Goal: Transaction & Acquisition: Purchase product/service

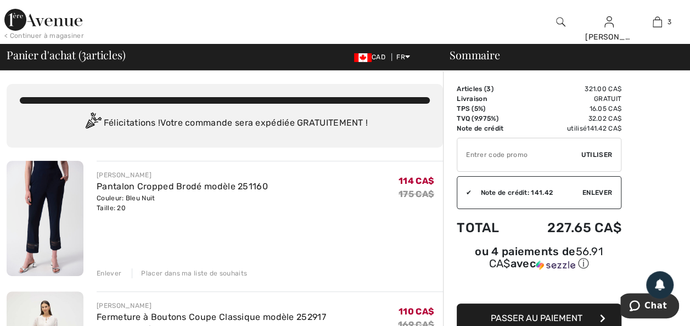
click at [570, 157] on input "TEXT" at bounding box center [519, 154] width 124 height 33
type input "EXTRA20"
click at [604, 151] on span "Utiliser" at bounding box center [596, 155] width 31 height 10
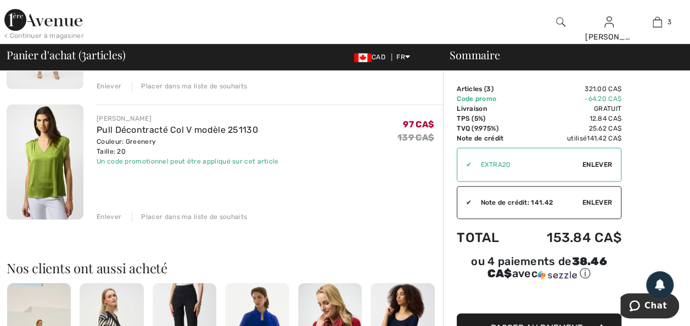
scroll to position [384, 0]
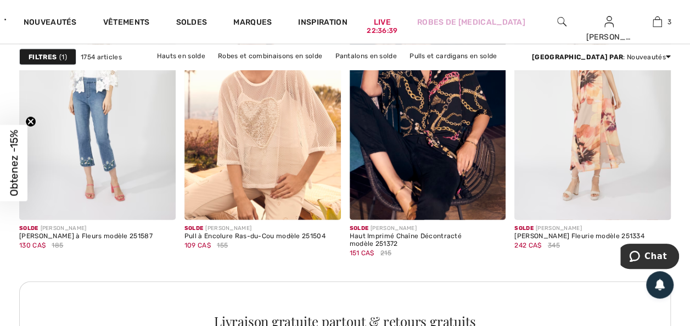
scroll to position [1098, 0]
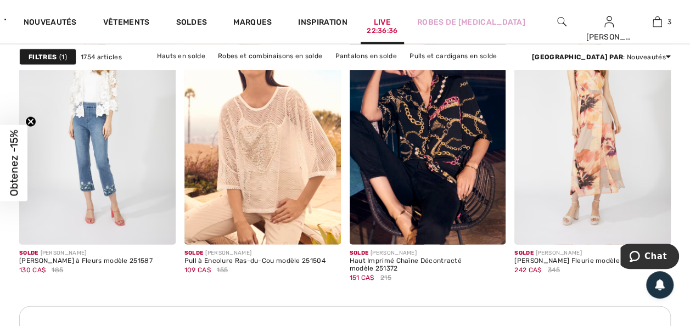
click at [391, 23] on link "Live 22:36:36" at bounding box center [382, 22] width 17 height 12
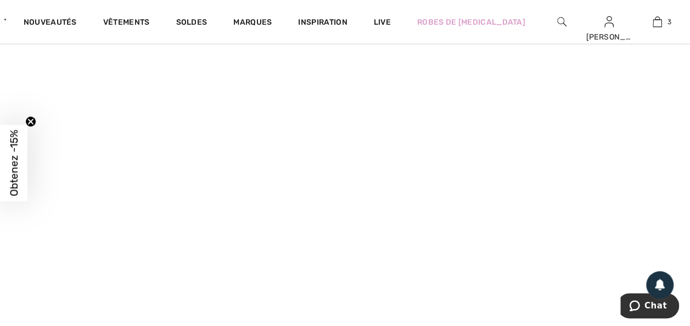
scroll to position [1427, 0]
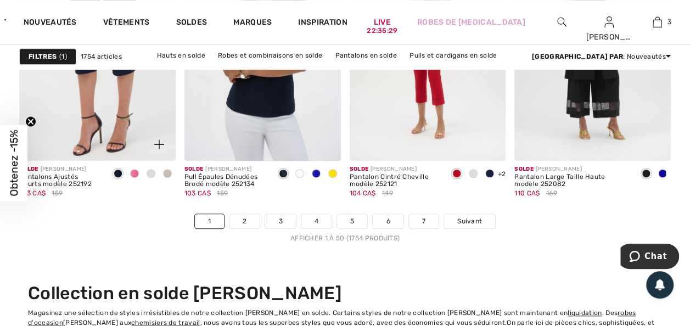
scroll to position [4391, 0]
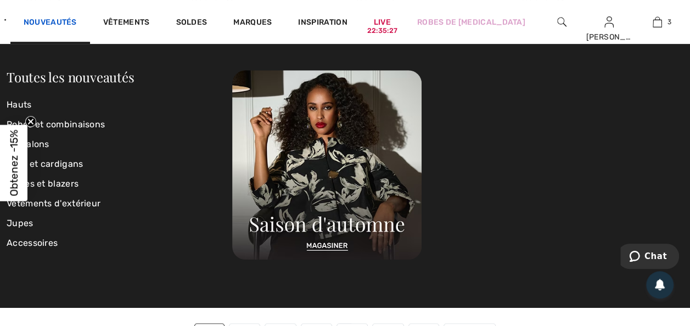
click at [77, 18] on link "Nouveautés" at bounding box center [50, 24] width 53 height 12
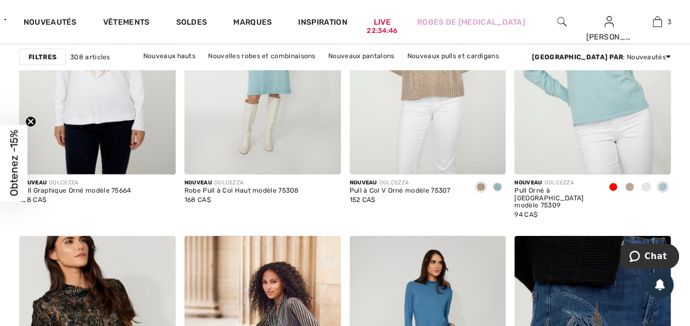
scroll to position [3128, 0]
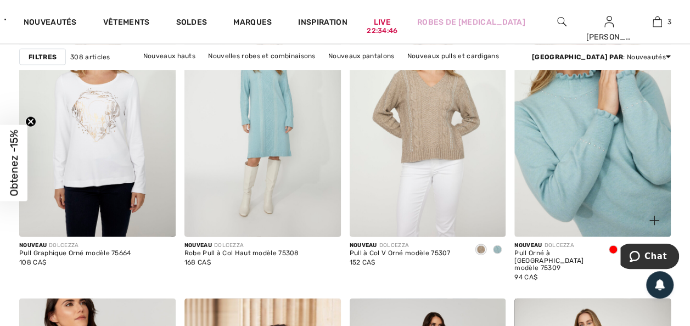
click at [578, 147] on img at bounding box center [592, 120] width 156 height 234
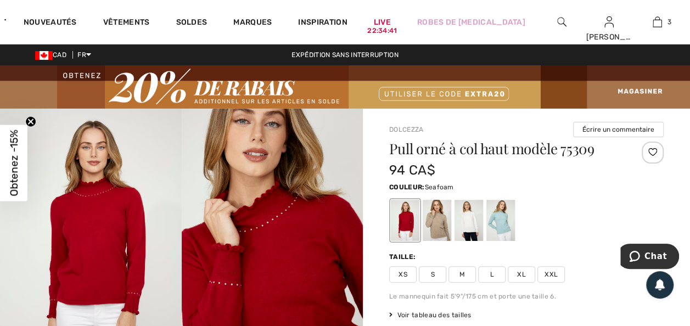
click at [509, 215] on div at bounding box center [500, 220] width 29 height 41
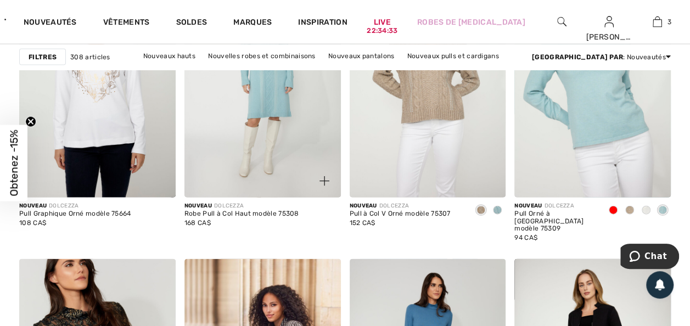
scroll to position [3183, 0]
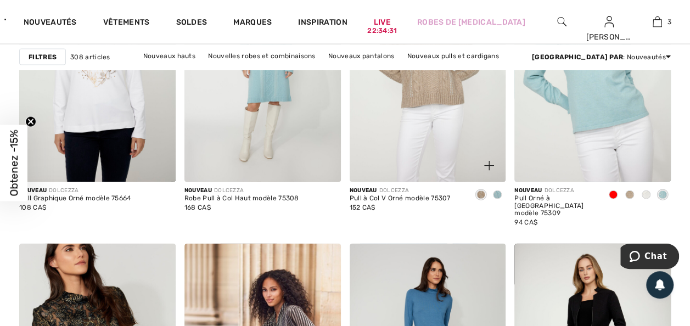
click at [501, 191] on div at bounding box center [497, 196] width 16 height 18
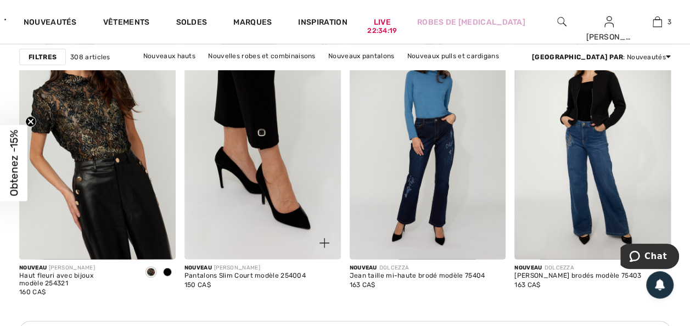
scroll to position [3403, 0]
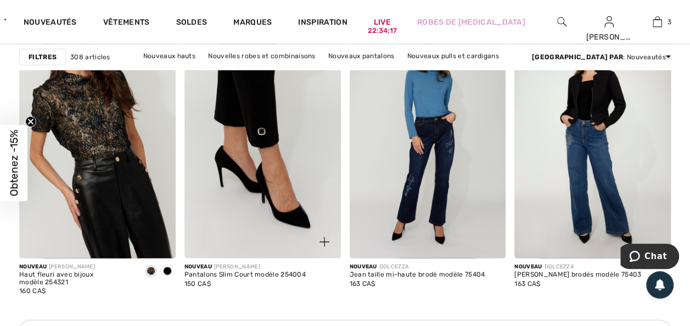
click at [283, 158] on img at bounding box center [262, 141] width 156 height 234
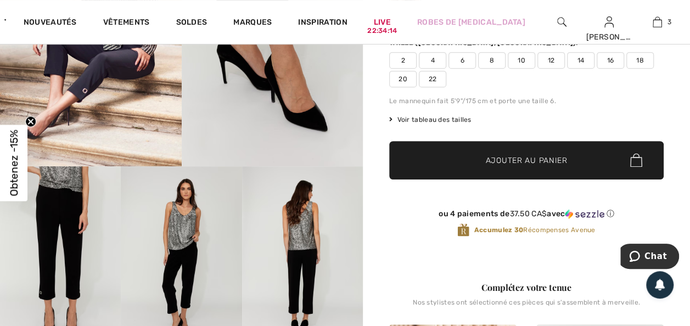
scroll to position [274, 0]
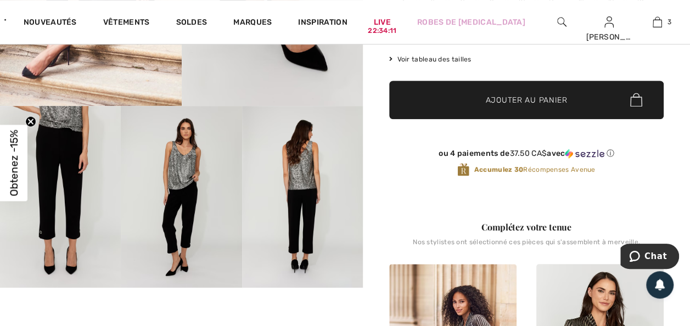
click at [77, 169] on img at bounding box center [60, 196] width 121 height 181
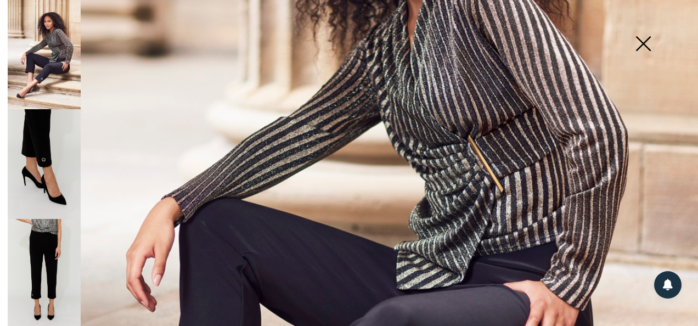
scroll to position [329, 0]
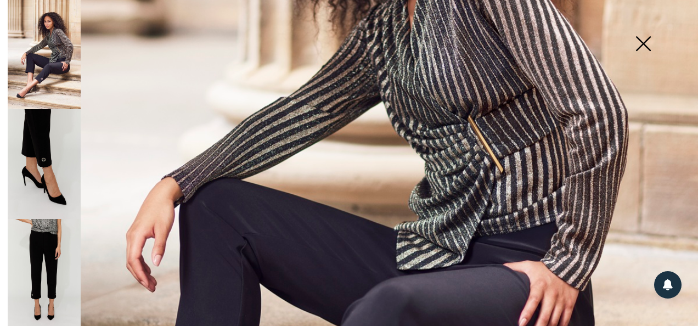
click at [50, 248] on img at bounding box center [44, 274] width 73 height 110
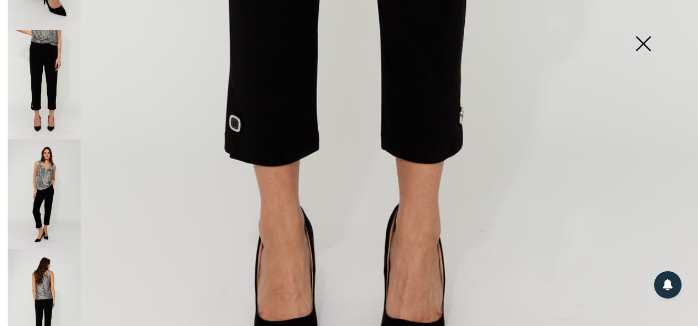
scroll to position [202, 0]
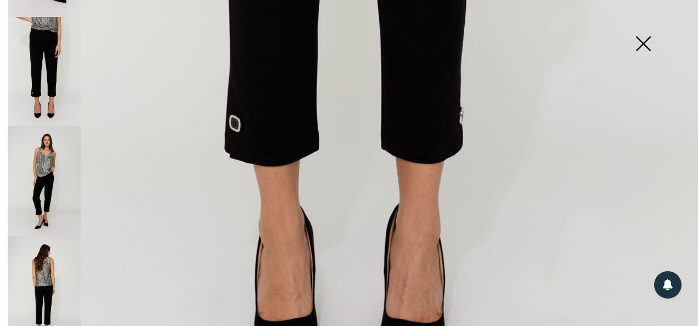
click at [50, 177] on img at bounding box center [44, 181] width 73 height 110
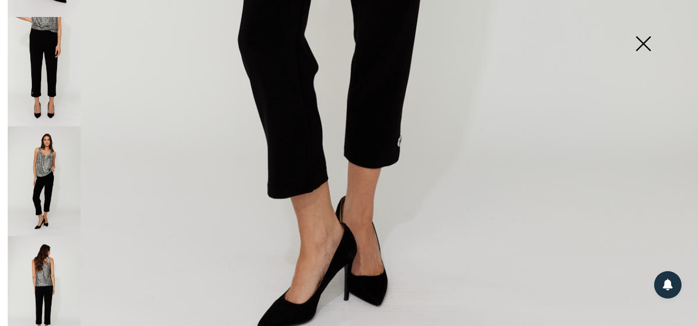
scroll to position [709, 0]
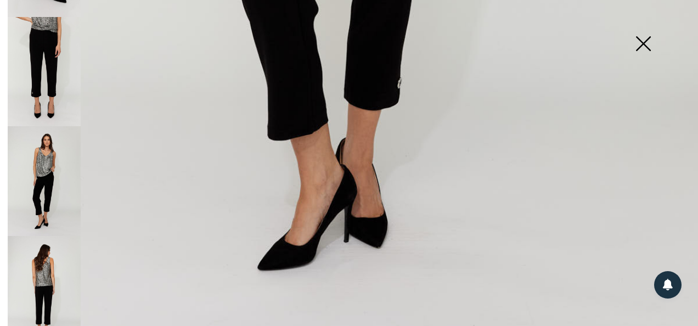
drag, startPoint x: 42, startPoint y: 250, endPoint x: 49, endPoint y: 245, distance: 8.8
click at [41, 249] on img at bounding box center [44, 291] width 73 height 110
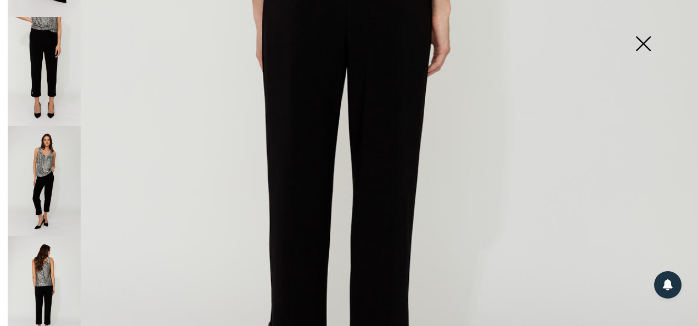
scroll to position [544, 0]
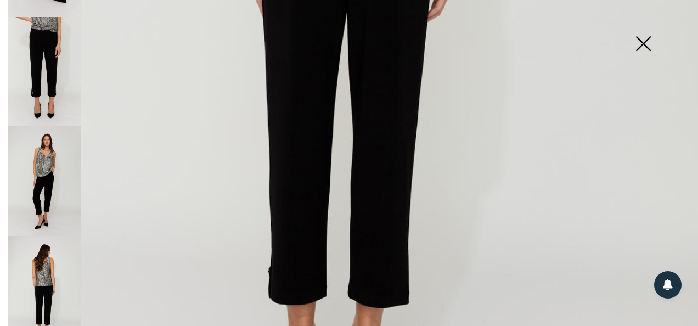
click at [641, 41] on img at bounding box center [643, 44] width 55 height 57
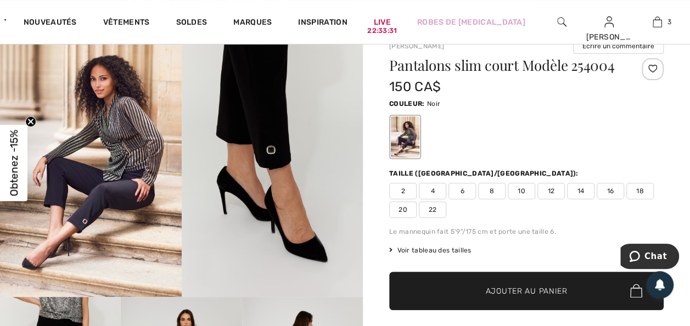
scroll to position [55, 0]
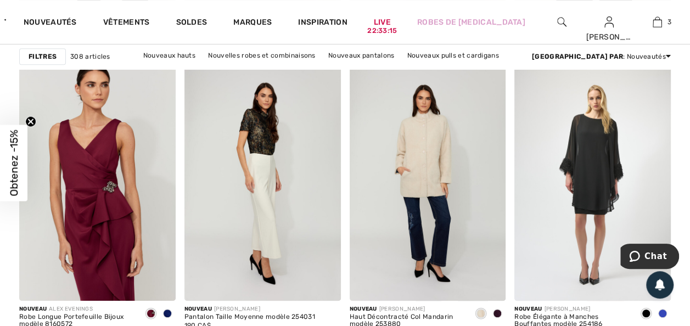
scroll to position [4336, 0]
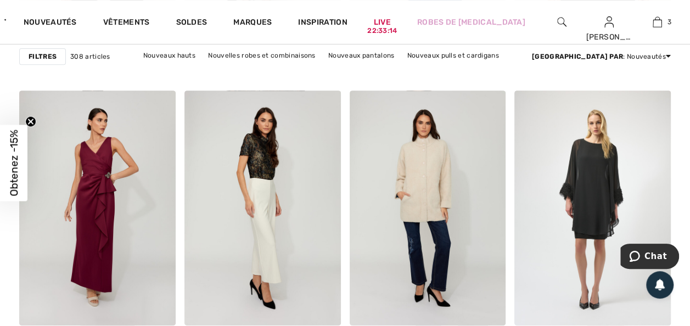
click at [38, 53] on strong "Filtres" at bounding box center [43, 57] width 28 height 10
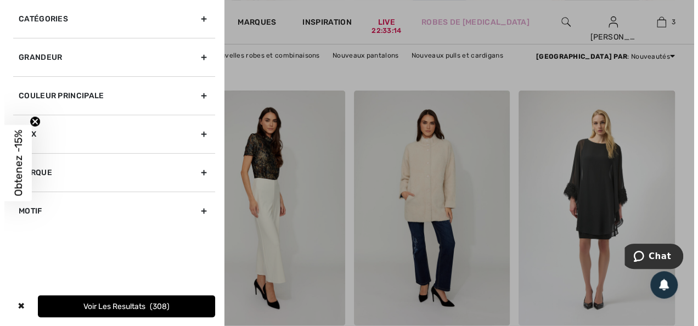
scroll to position [4381, 0]
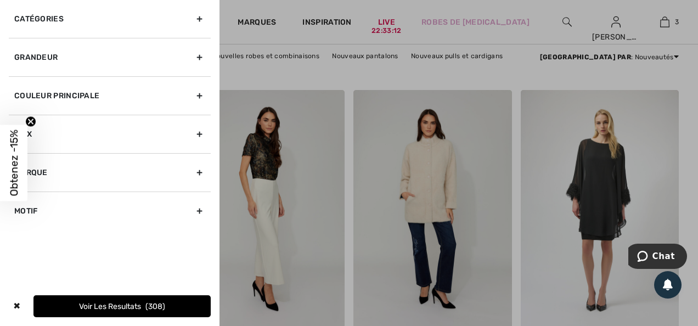
click at [200, 56] on div "Grandeur" at bounding box center [110, 57] width 202 height 38
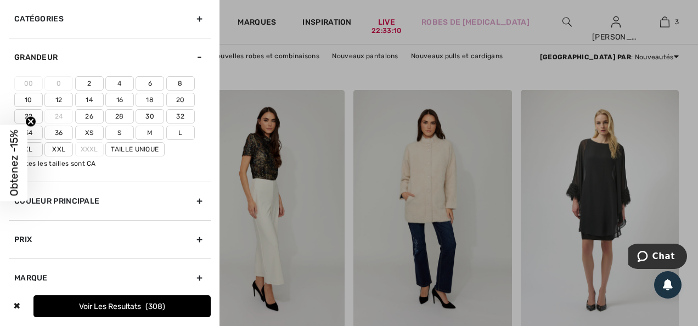
click at [156, 98] on label "18" at bounding box center [150, 100] width 29 height 14
click at [0, 0] on input"] "18" at bounding box center [0, 0] width 0 height 0
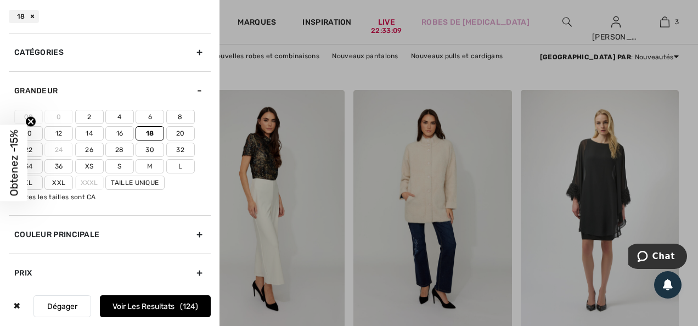
click at [180, 131] on label "20" at bounding box center [180, 133] width 29 height 14
click at [0, 0] on input"] "20" at bounding box center [0, 0] width 0 height 0
click at [37, 150] on label "22" at bounding box center [28, 150] width 29 height 14
click at [0, 0] on input"] "22" at bounding box center [0, 0] width 0 height 0
click at [54, 176] on label "Xxl" at bounding box center [58, 183] width 29 height 14
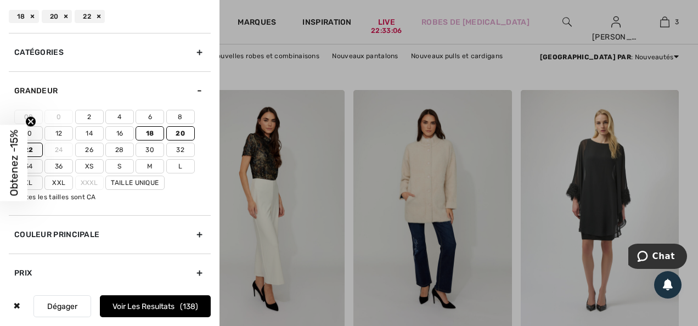
click at [0, 0] on input"] "Xxl" at bounding box center [0, 0] width 0 height 0
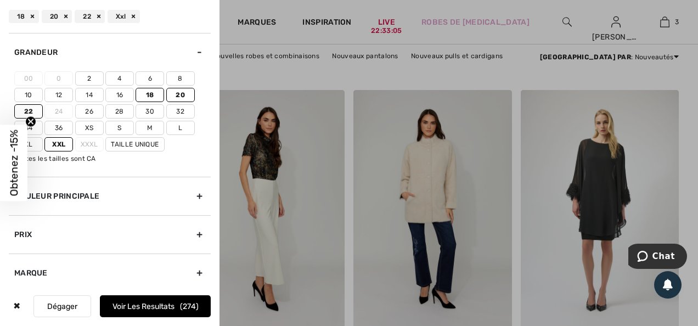
scroll to position [55, 0]
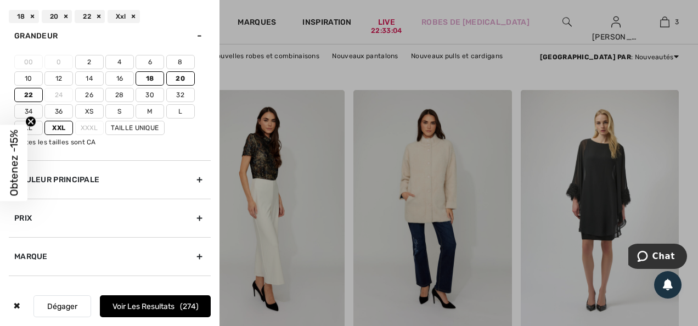
click at [192, 176] on div "Couleur Principale" at bounding box center [110, 179] width 202 height 38
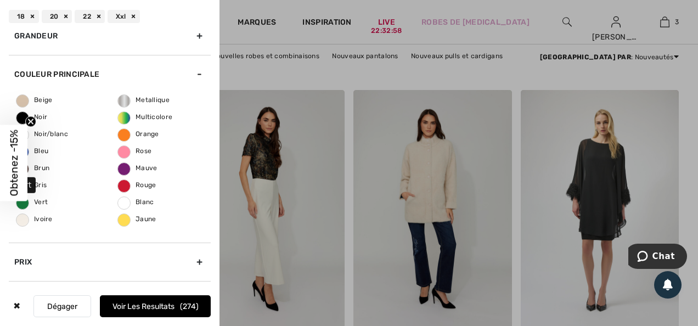
click at [38, 200] on span "Vert" at bounding box center [31, 202] width 31 height 8
click at [0, 0] on input "Vert" at bounding box center [0, 0] width 0 height 0
click at [46, 150] on span "Bleu" at bounding box center [32, 151] width 32 height 8
click at [0, 0] on input "Bleu" at bounding box center [0, 0] width 0 height 0
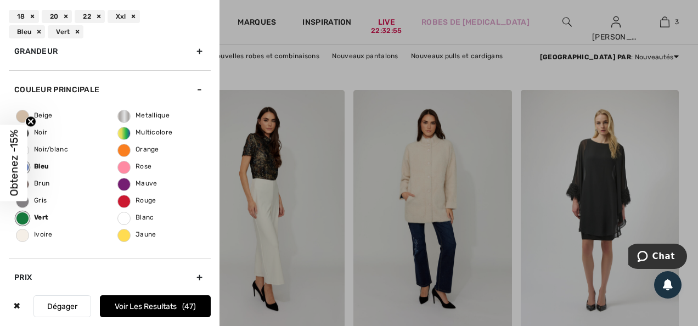
click at [142, 306] on button "Voir les resultats 47" at bounding box center [155, 306] width 111 height 22
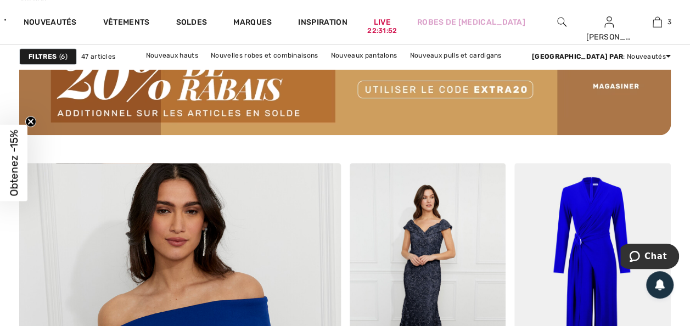
scroll to position [2360, 0]
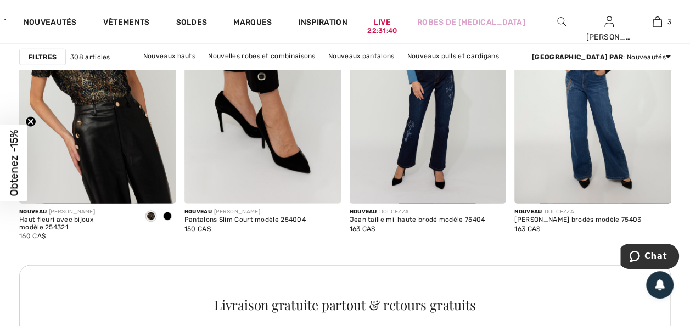
scroll to position [3403, 0]
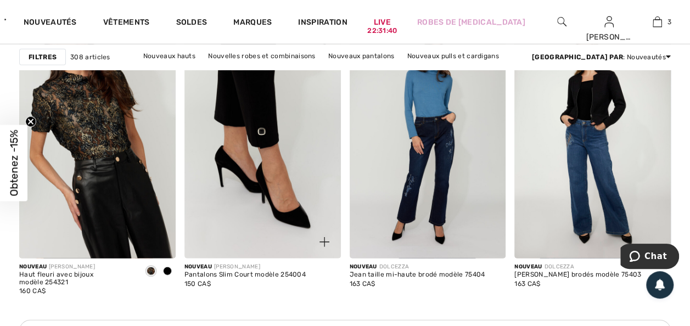
click at [279, 147] on img at bounding box center [262, 141] width 156 height 234
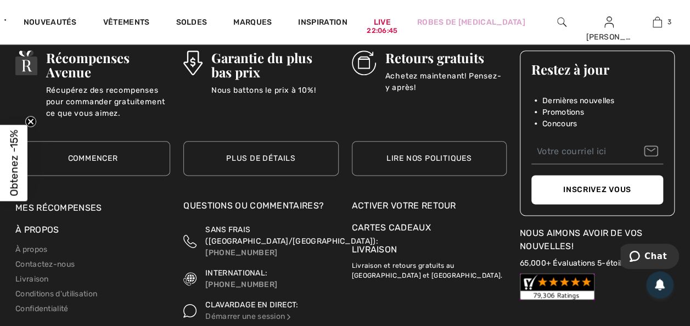
scroll to position [4723, 0]
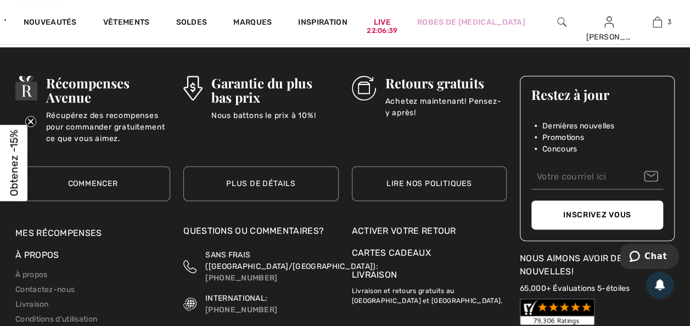
click at [91, 180] on link "Commencer" at bounding box center [92, 183] width 155 height 35
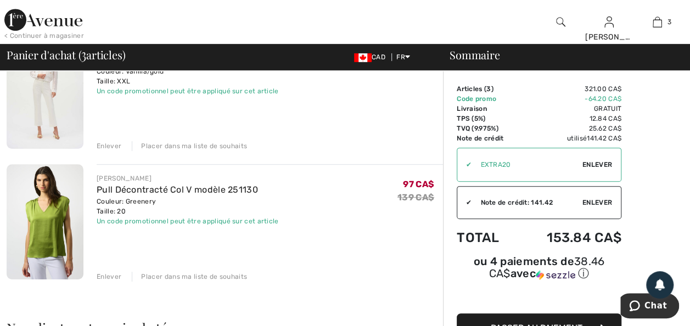
scroll to position [274, 0]
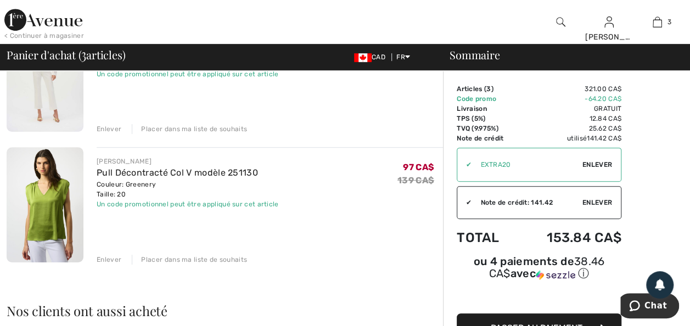
click at [537, 323] on span "Passer au paiement" at bounding box center [537, 328] width 92 height 10
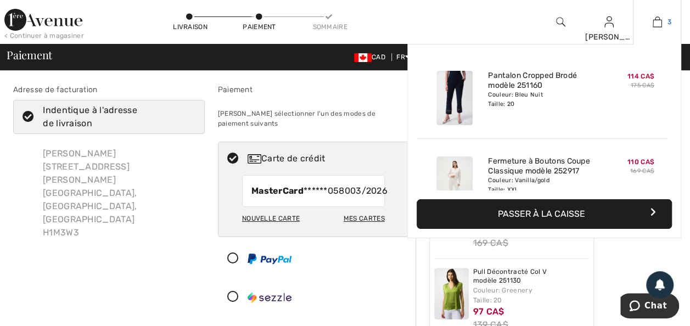
click at [656, 23] on img at bounding box center [657, 21] width 9 height 13
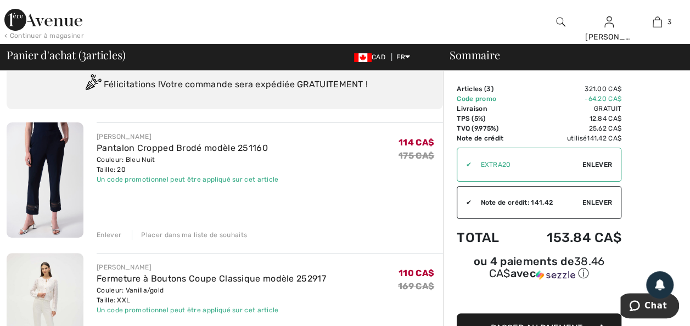
scroll to position [55, 0]
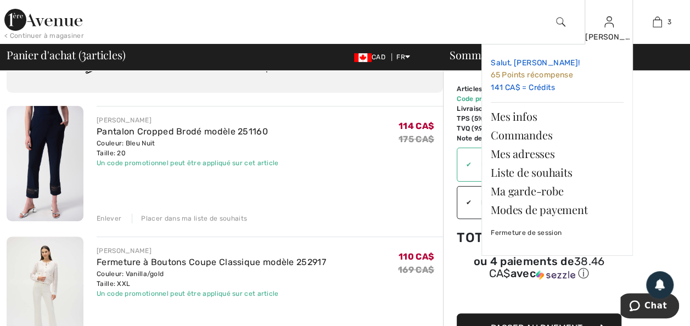
click at [541, 76] on span "65 Points récompense" at bounding box center [532, 74] width 82 height 9
